Goal: Information Seeking & Learning: Find contact information

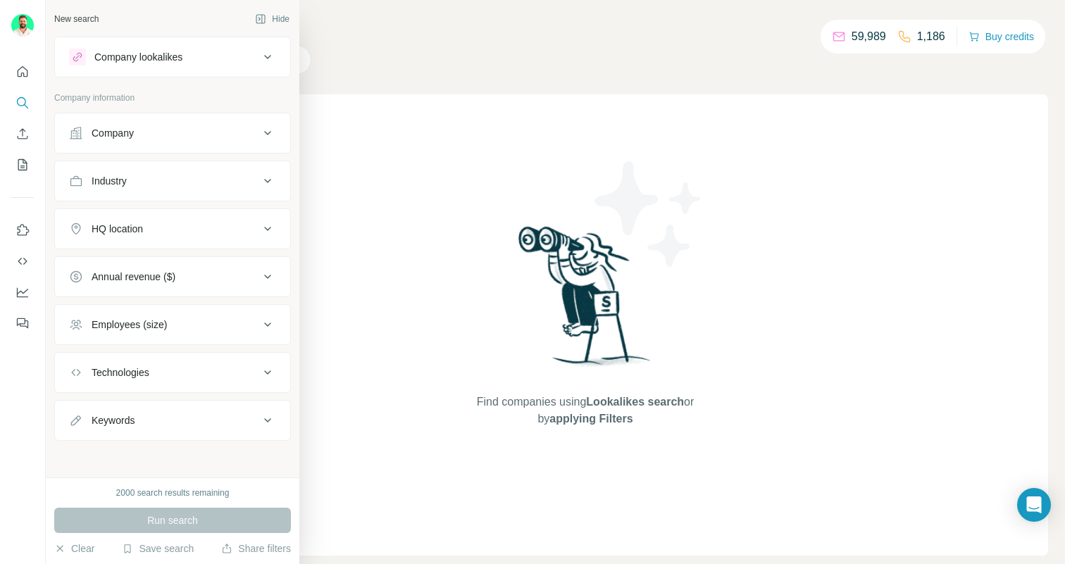
click at [83, 118] on button "Company" at bounding box center [172, 133] width 235 height 34
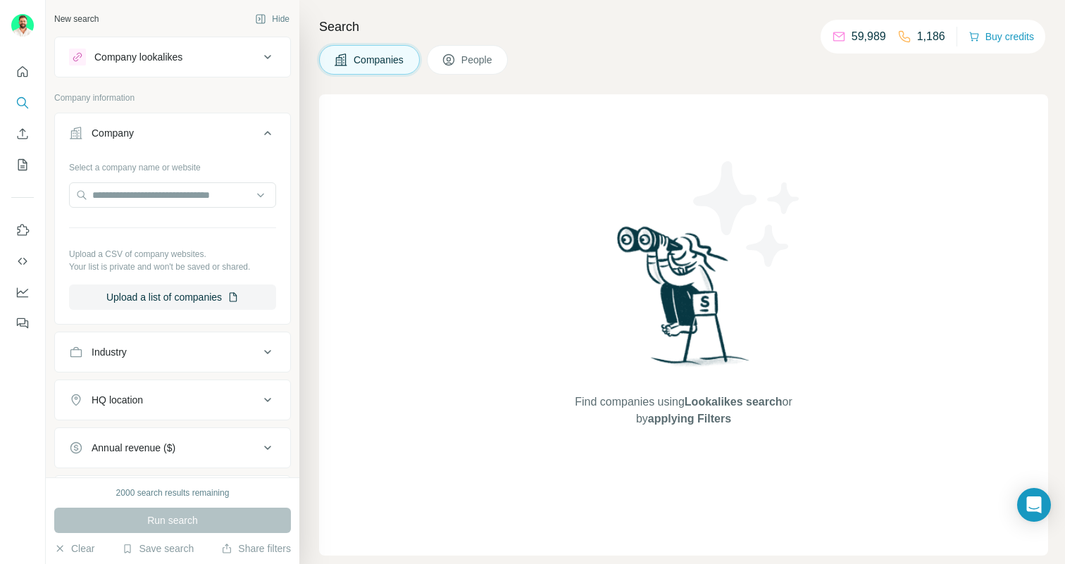
click at [221, 55] on div "Company lookalikes" at bounding box center [164, 57] width 190 height 17
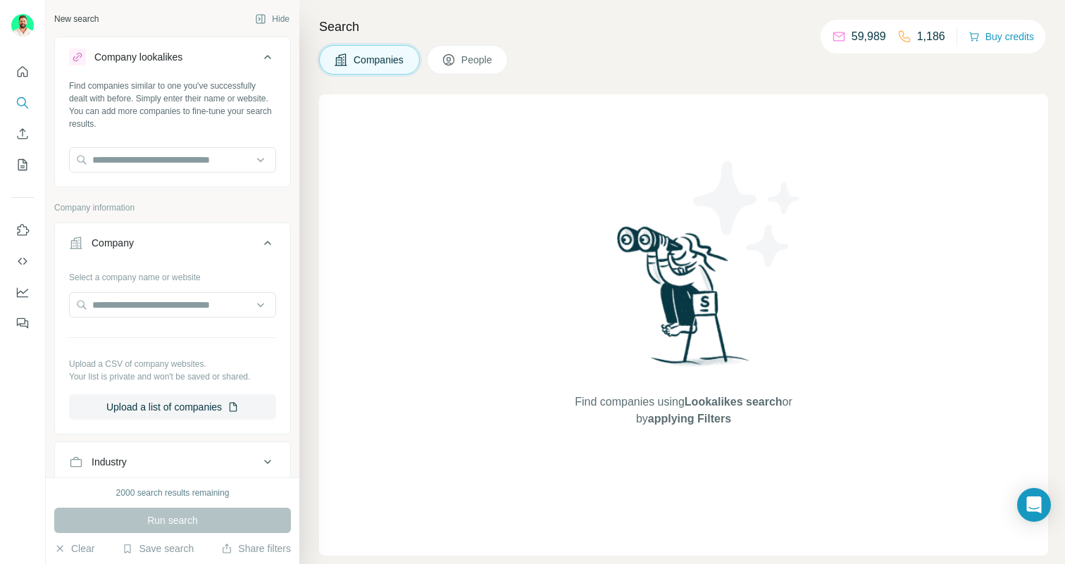
click at [262, 56] on icon at bounding box center [267, 57] width 17 height 17
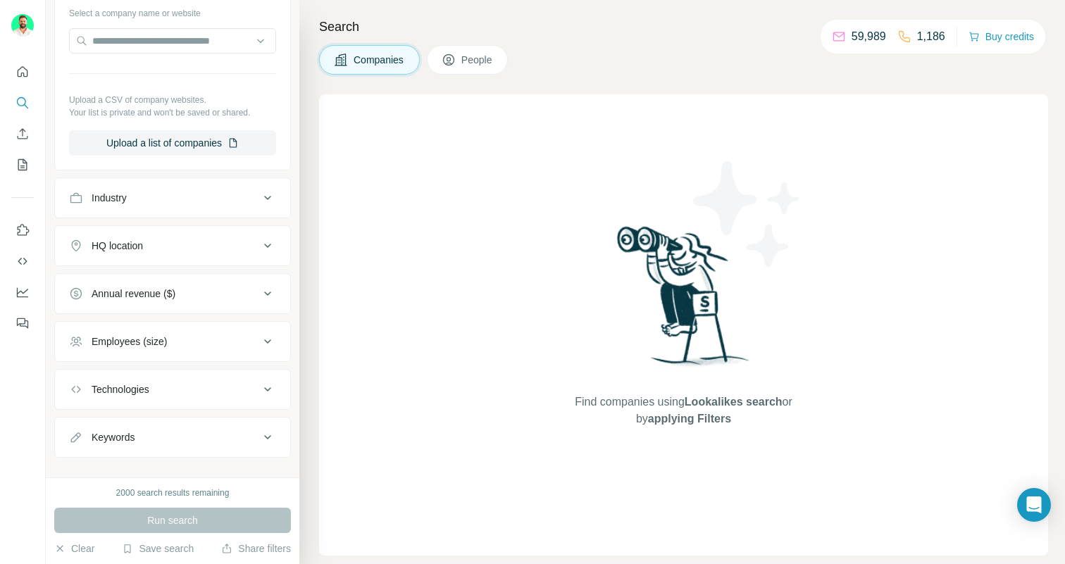
scroll to position [174, 0]
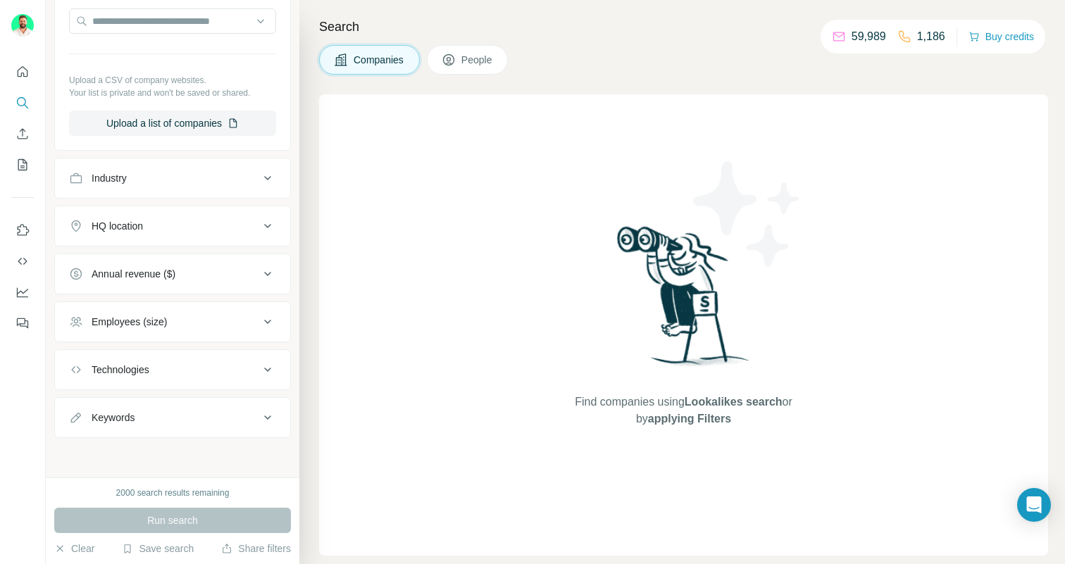
click at [467, 64] on span "People" at bounding box center [477, 60] width 32 height 14
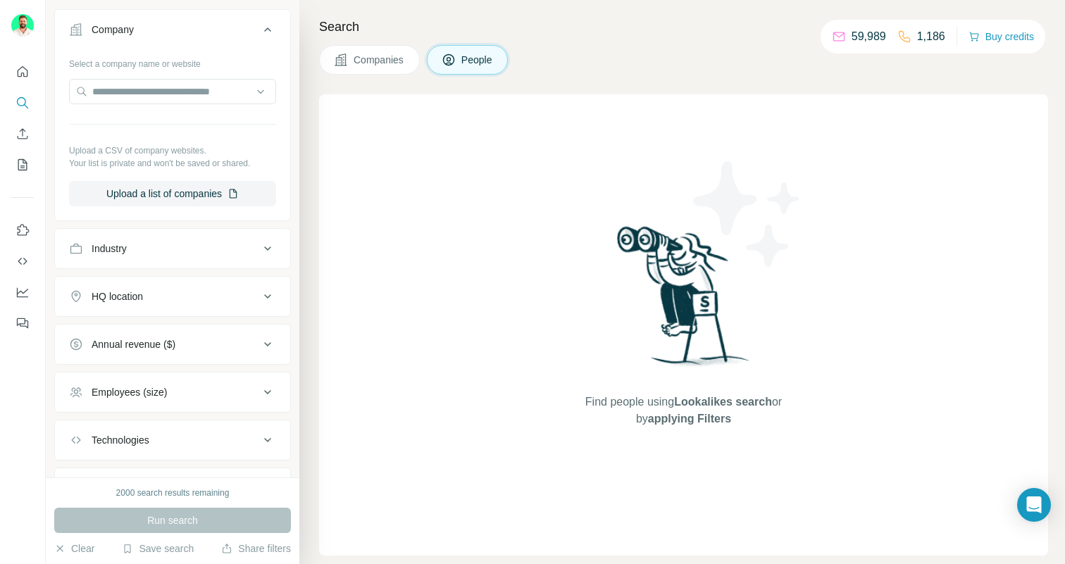
scroll to position [316, 0]
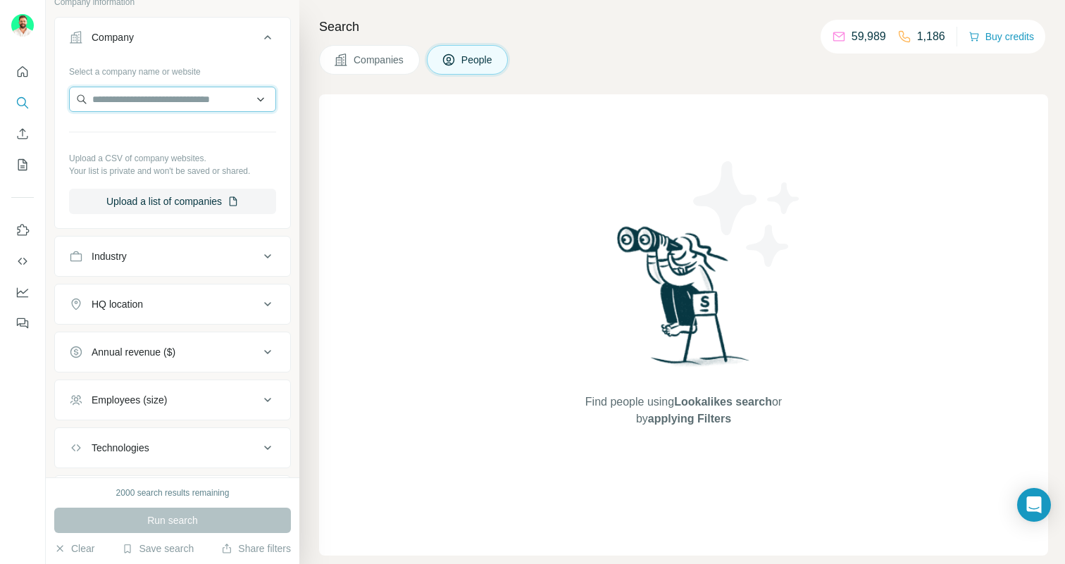
click at [190, 101] on input "text" at bounding box center [172, 99] width 207 height 25
type input "*********"
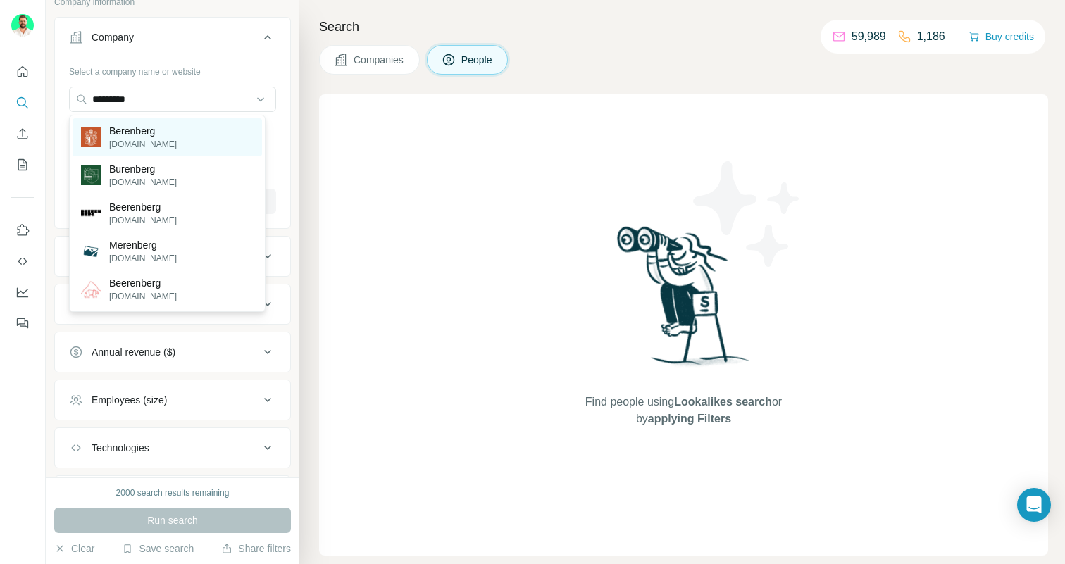
click at [180, 129] on div "[PERSON_NAME] [PERSON_NAME][DOMAIN_NAME]" at bounding box center [168, 137] width 190 height 38
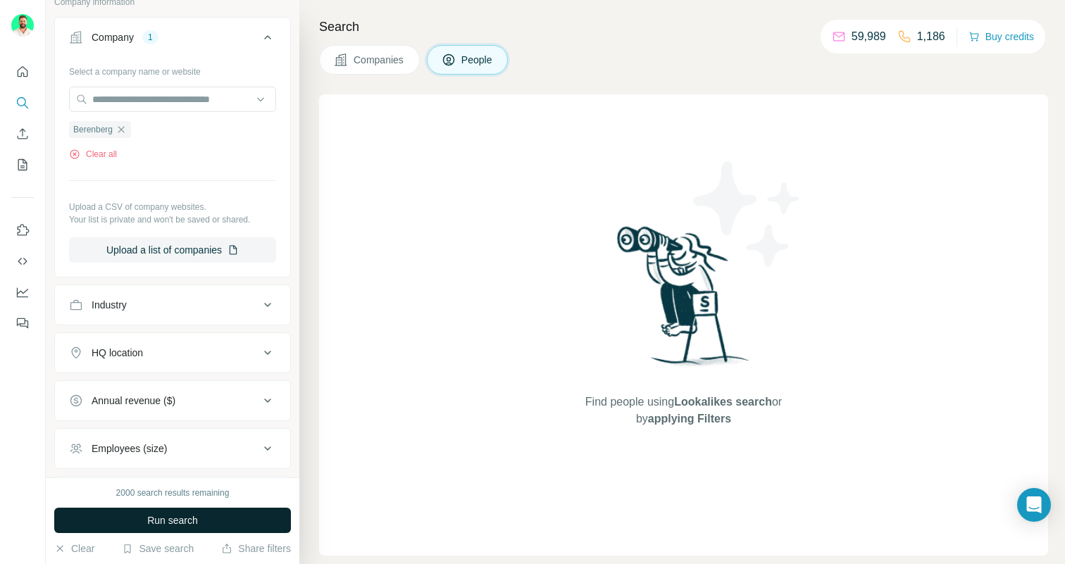
click at [158, 514] on span "Run search" at bounding box center [172, 521] width 51 height 14
